Goal: Communication & Community: Answer question/provide support

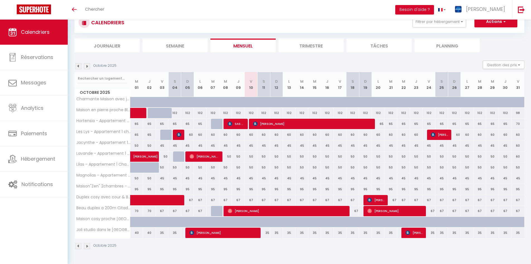
scroll to position [20, 0]
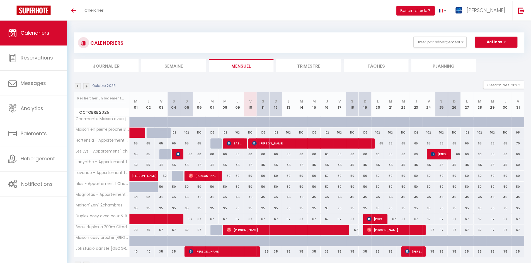
scroll to position [20, 0]
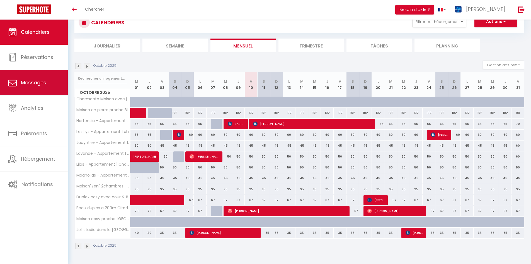
click at [35, 84] on span "Messages" at bounding box center [33, 82] width 25 height 7
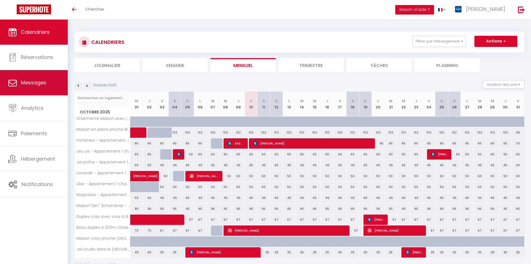
select select "message"
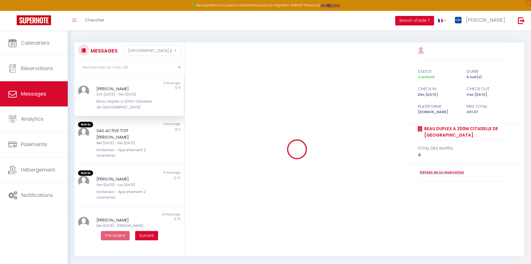
scroll to position [146, 0]
